Goal: Navigation & Orientation: Find specific page/section

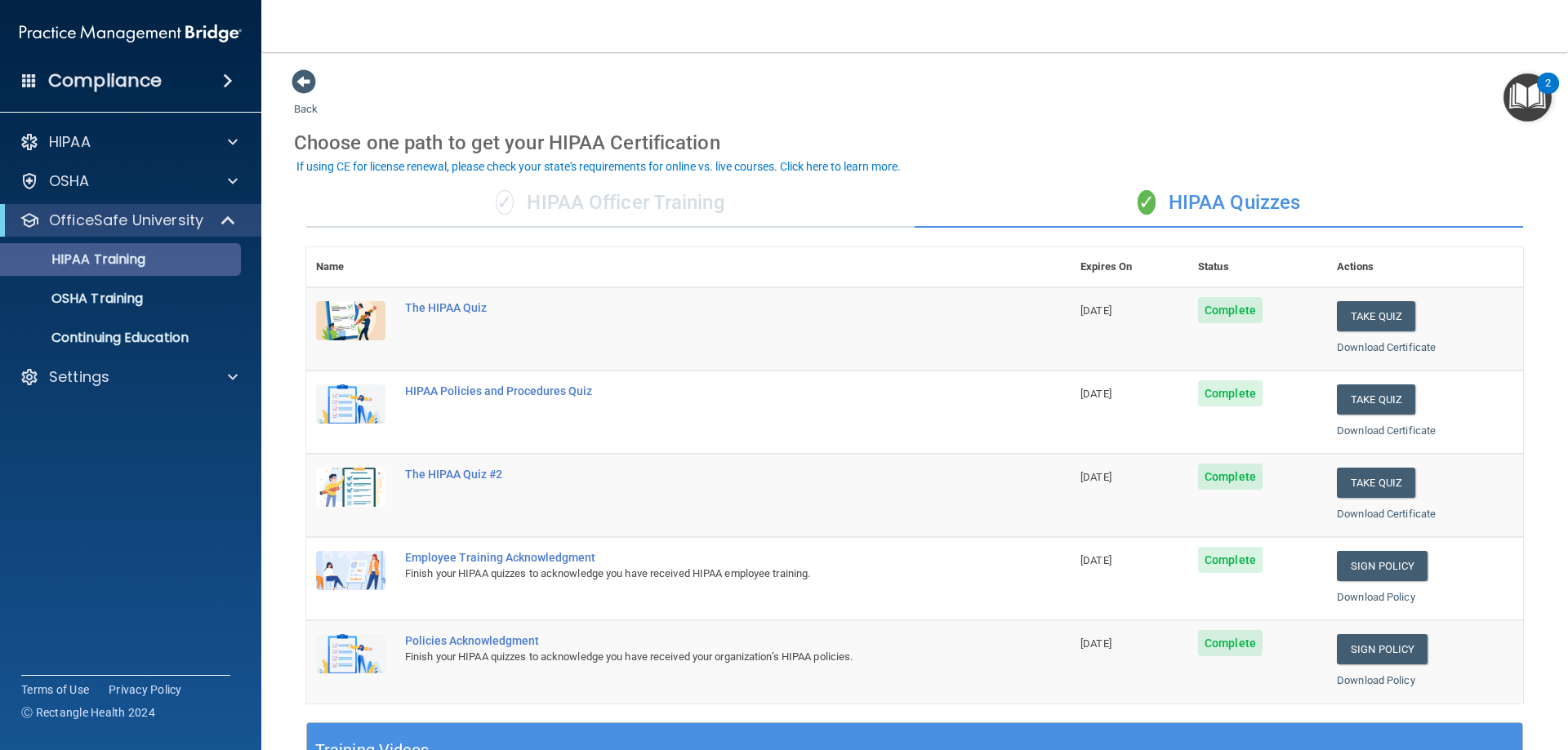
click at [133, 257] on p "HIPAA Training" at bounding box center [77, 259] width 134 height 16
click at [139, 298] on p "OSHA Training" at bounding box center [76, 298] width 132 height 16
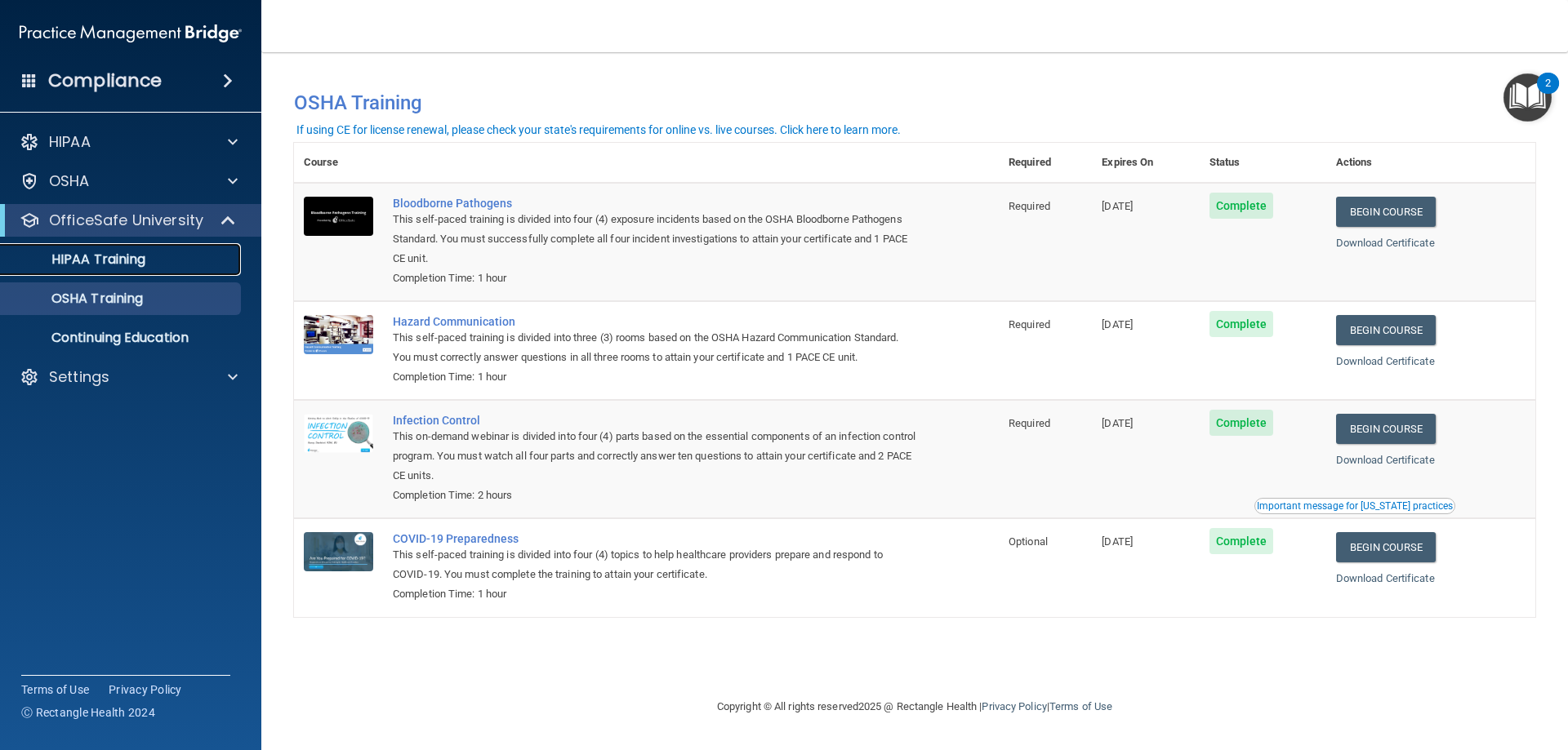
click at [118, 258] on p "HIPAA Training" at bounding box center [77, 259] width 134 height 16
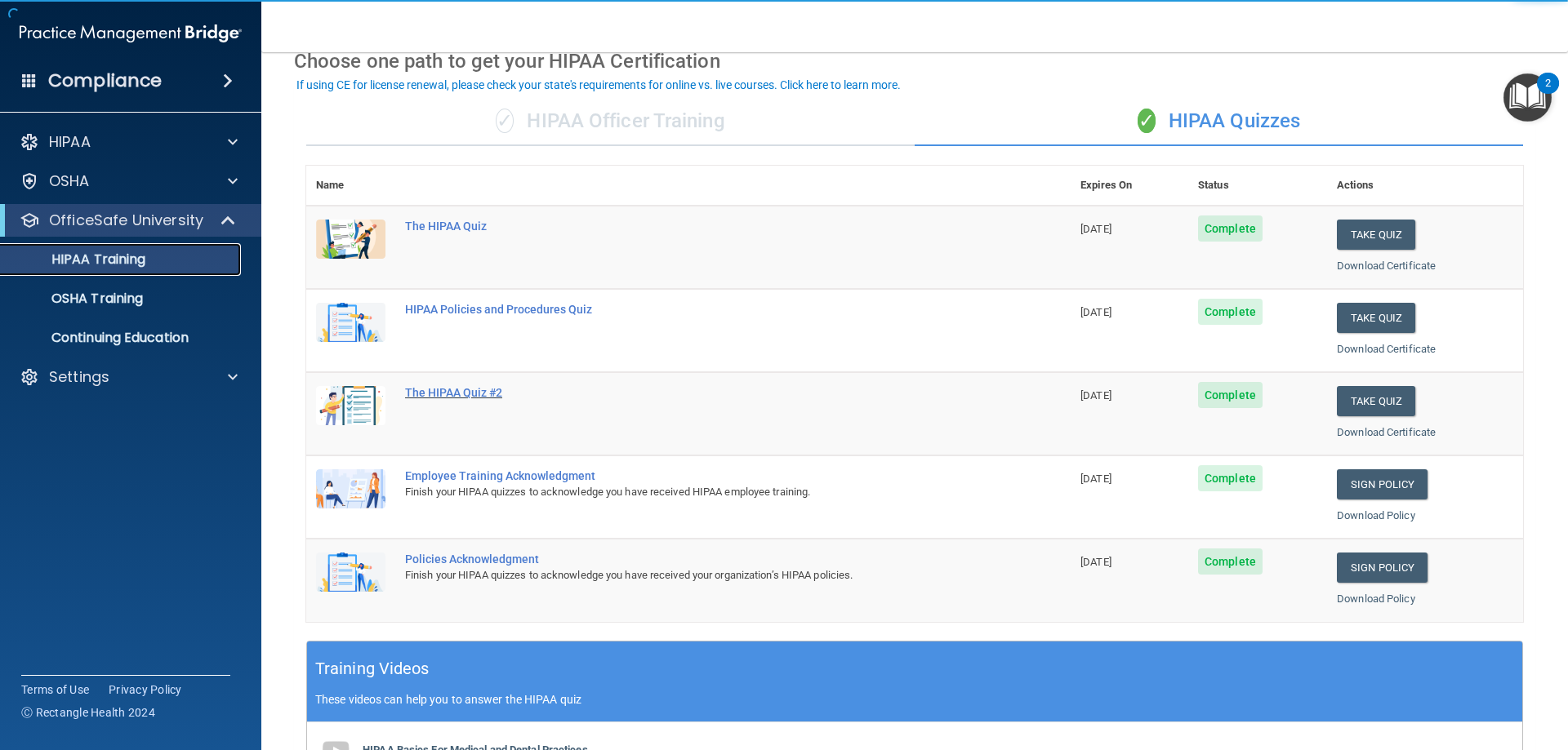
scroll to position [163, 0]
